Goal: Transaction & Acquisition: Purchase product/service

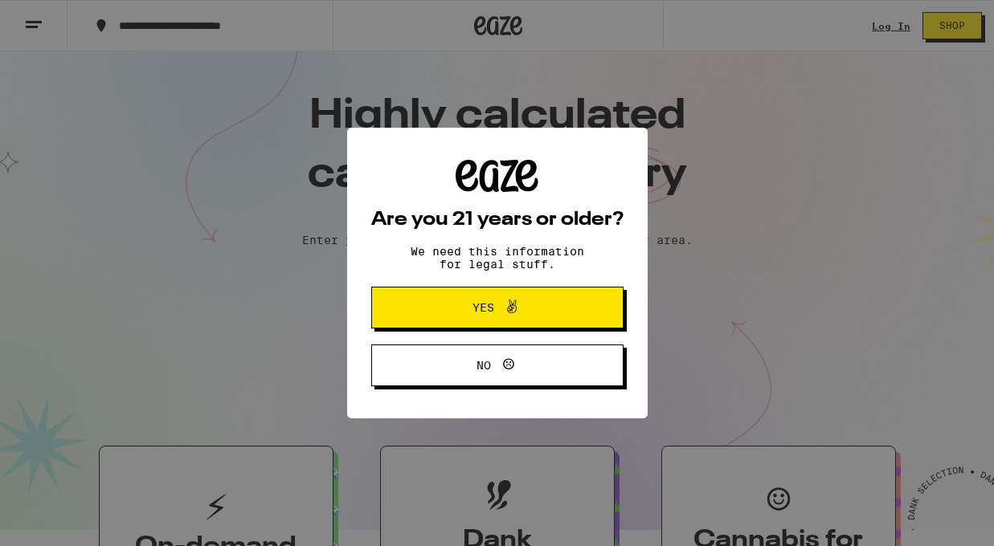
click at [554, 306] on span "Yes" at bounding box center [497, 307] width 122 height 21
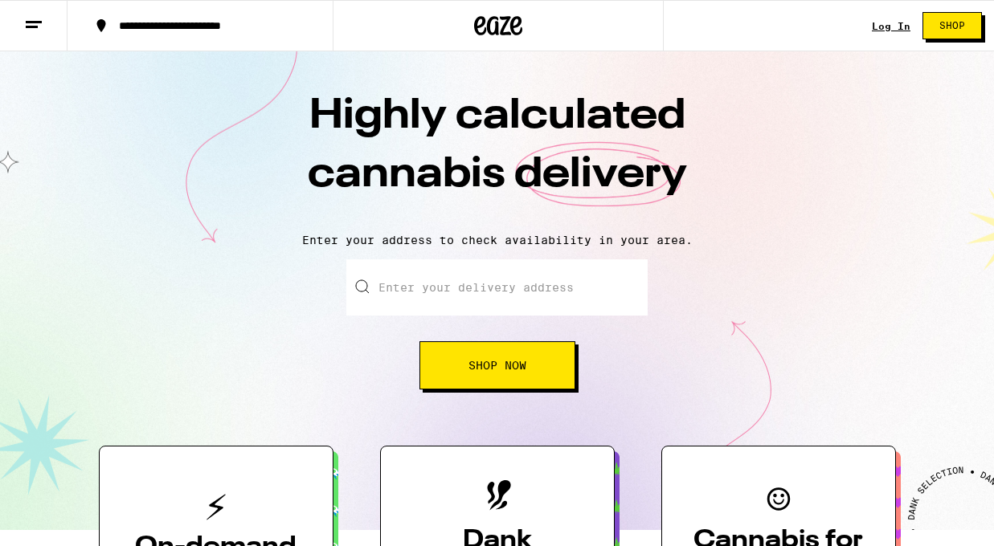
click at [899, 28] on link "Log In" at bounding box center [891, 26] width 39 height 10
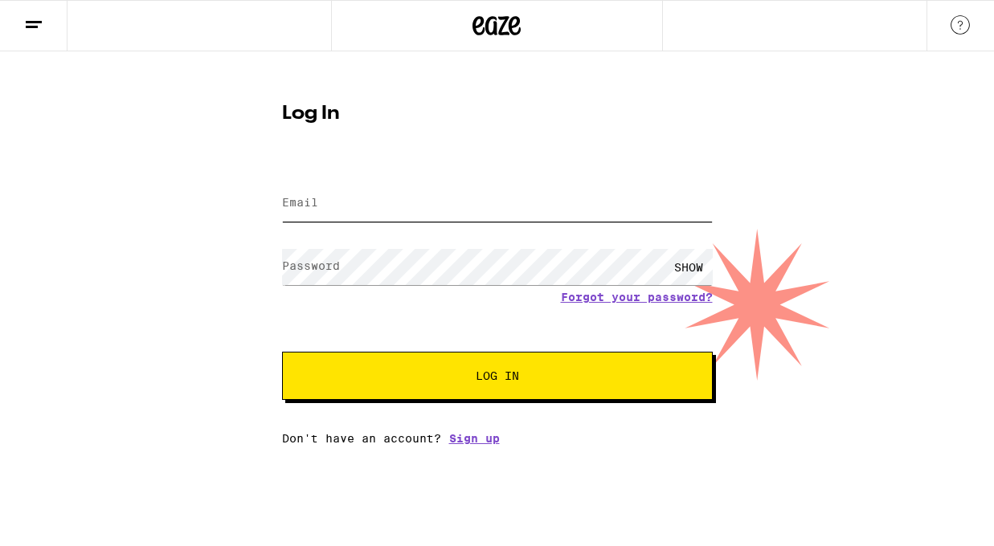
type input "[EMAIL_ADDRESS][DOMAIN_NAME]"
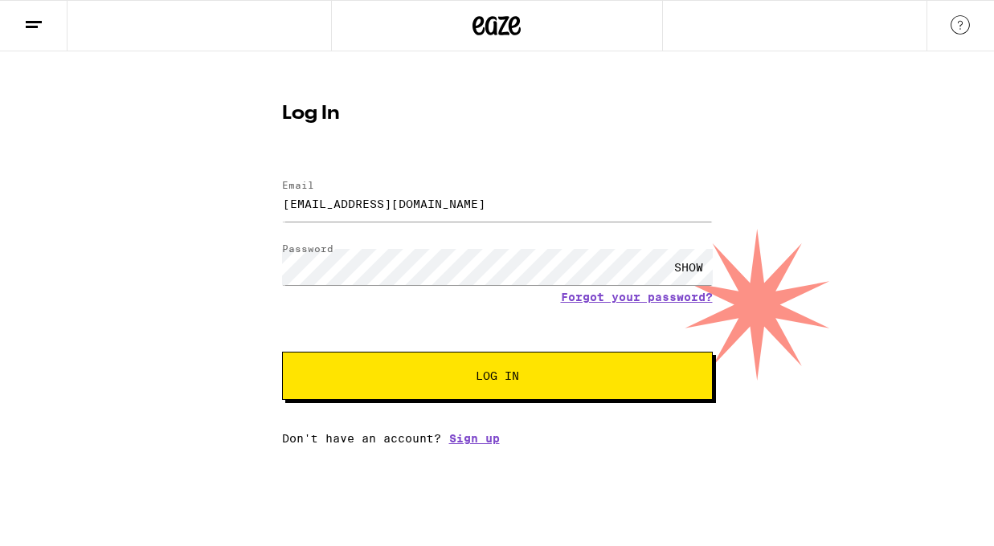
click at [406, 398] on button "Log In" at bounding box center [497, 376] width 431 height 48
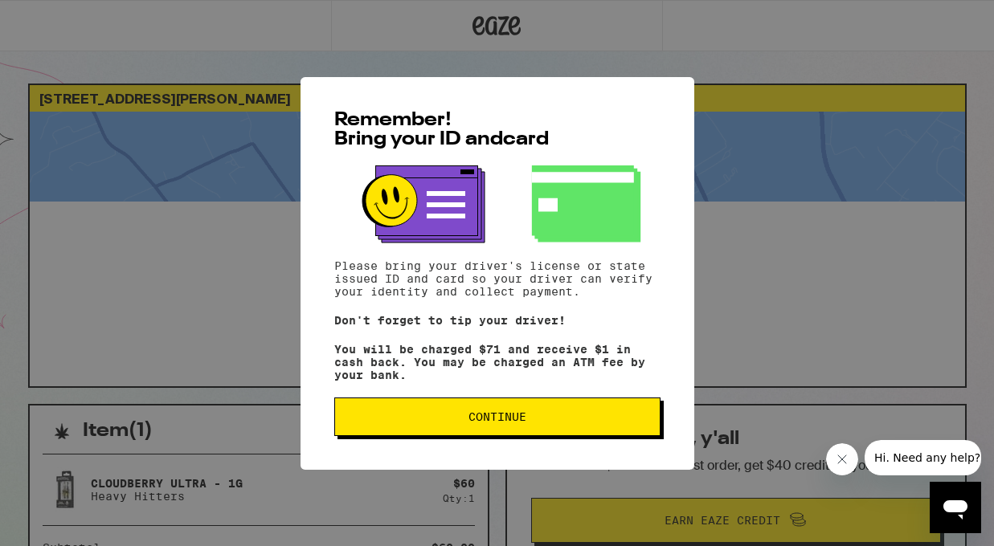
click at [488, 423] on span "Continue" at bounding box center [497, 416] width 58 height 11
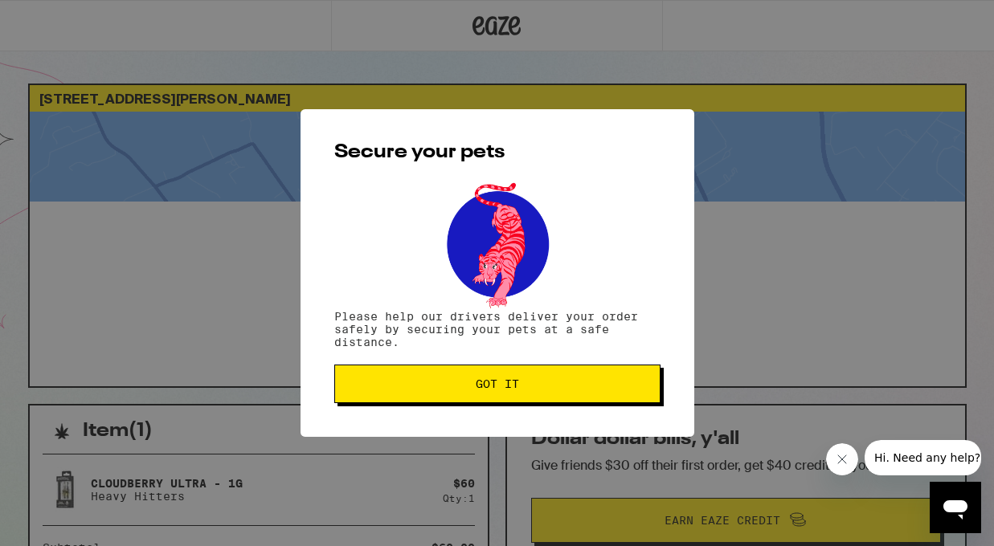
click at [488, 387] on span "Got it" at bounding box center [497, 383] width 43 height 11
